Goal: Find contact information: Find contact information

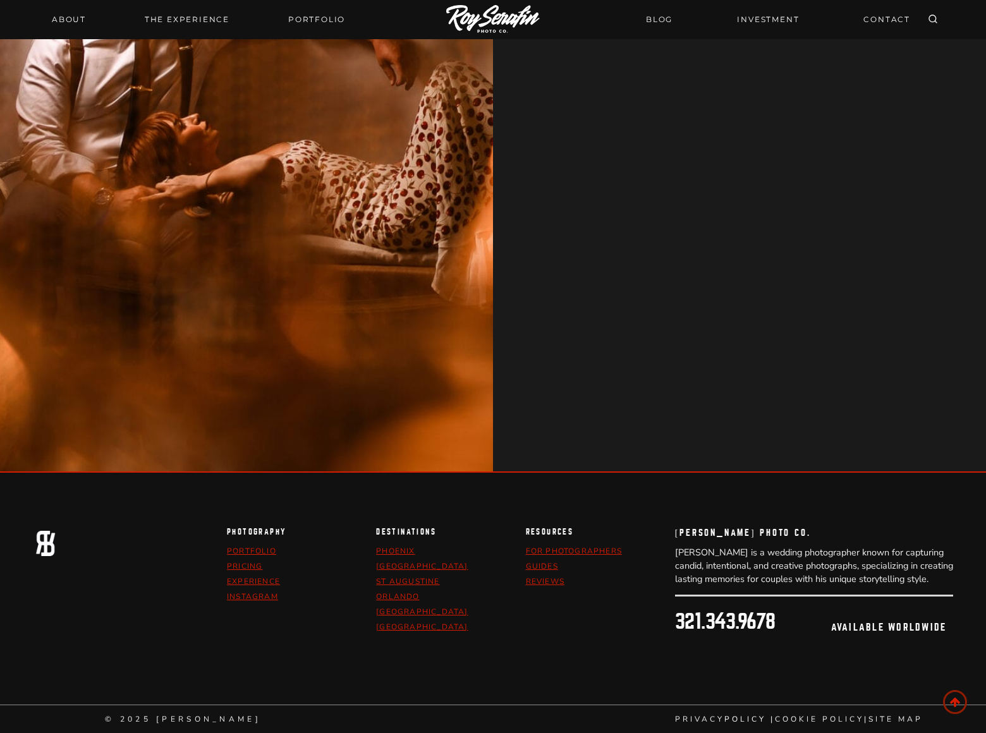
scroll to position [9817, 0]
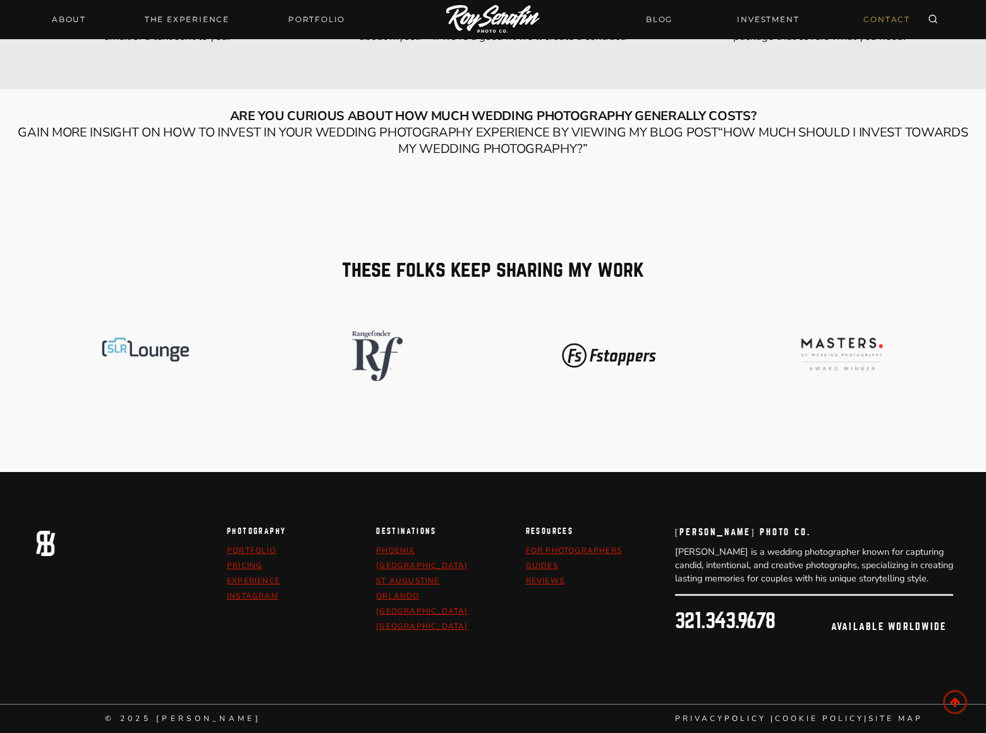
scroll to position [1676, 0]
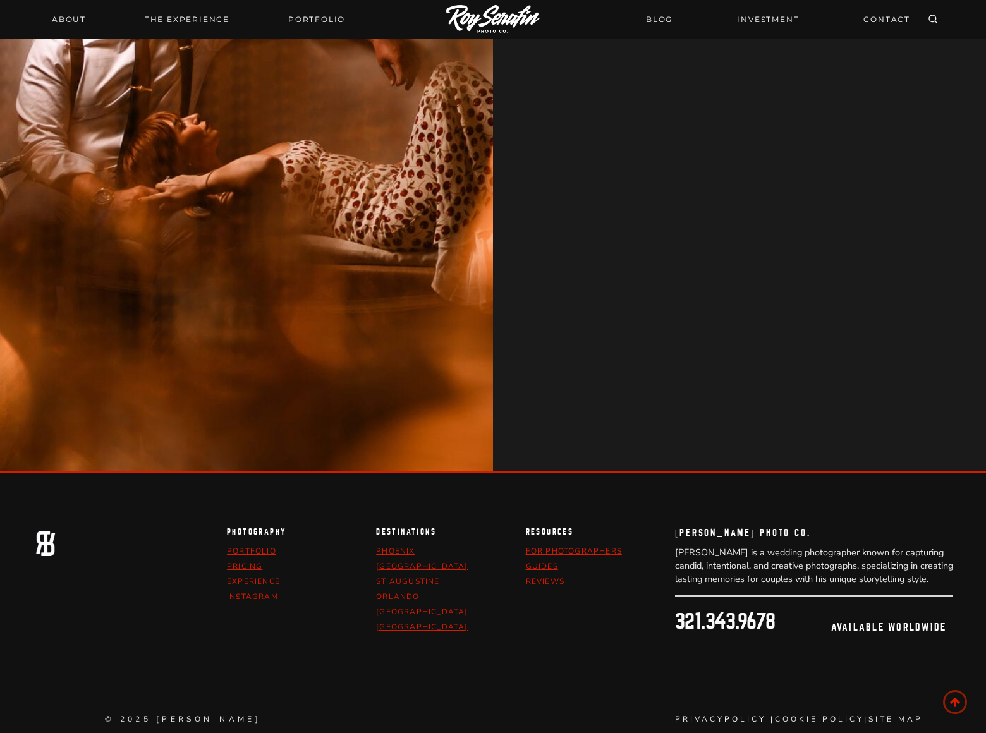
scroll to position [10462, 0]
